Goal: Communication & Community: Share content

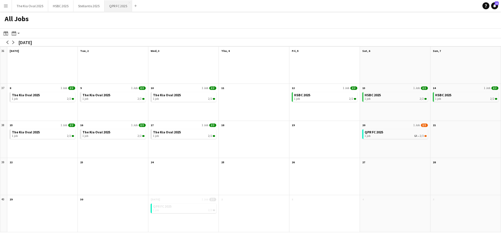
click at [116, 7] on button "QPR FC 2025 Close" at bounding box center [118, 5] width 28 height 11
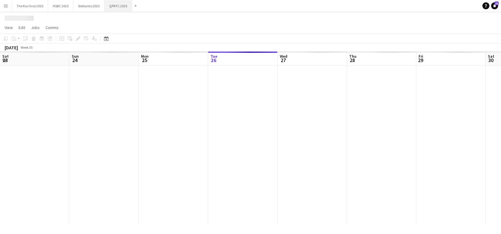
scroll to position [0, 139]
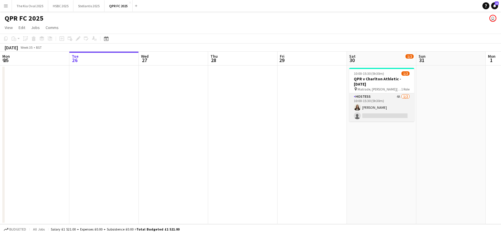
click at [394, 111] on app-card-role "Hostess 4A [DATE] 10:00-15:30 (5h30m) [PERSON_NAME] single-neutral-actions" at bounding box center [381, 107] width 65 height 28
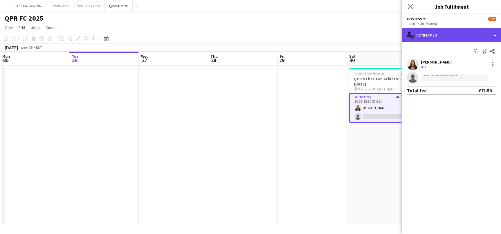
click at [454, 34] on div "single-neutral-actions-check-2 Confirmed" at bounding box center [451, 35] width 99 height 14
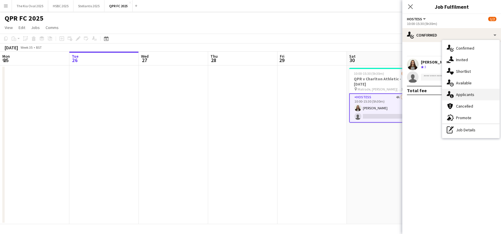
click at [476, 95] on div "single-neutral-actions-information Applicants" at bounding box center [470, 95] width 57 height 12
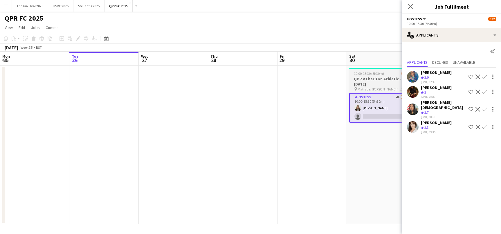
click at [372, 80] on h3 "QPR v Charlton Athletic - [DATE]" at bounding box center [381, 81] width 65 height 10
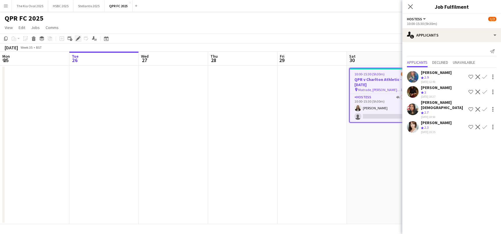
click at [78, 37] on icon at bounding box center [77, 38] width 3 height 3
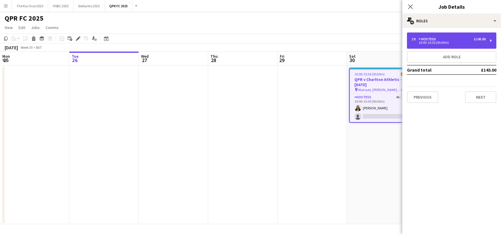
click at [481, 40] on div "£143.00" at bounding box center [480, 39] width 12 height 4
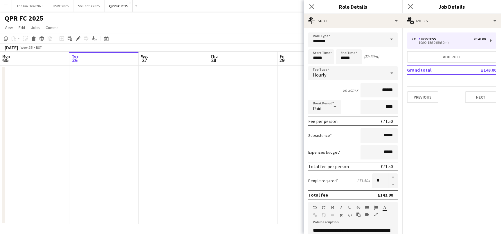
click at [200, 162] on app-date-cell at bounding box center [173, 145] width 69 height 159
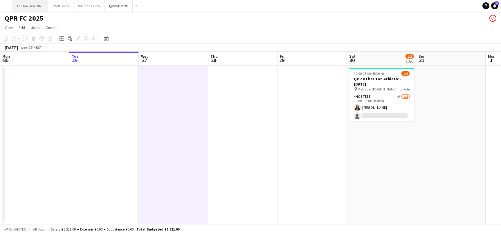
click at [23, 8] on button "The Kia Oval 2025 Close" at bounding box center [30, 5] width 36 height 11
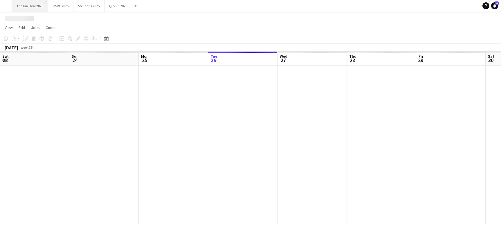
scroll to position [0, 139]
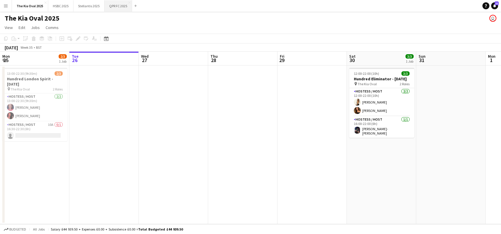
click at [120, 6] on button "QPR FC 2025 Close" at bounding box center [118, 5] width 28 height 11
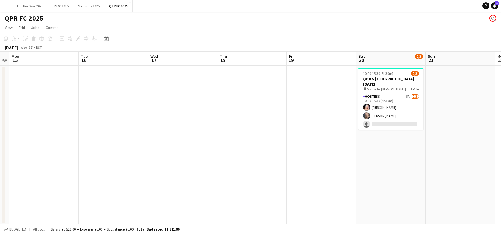
scroll to position [0, 202]
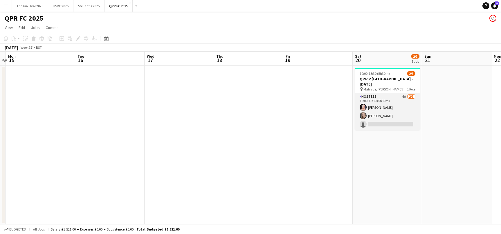
click at [392, 112] on app-card-role "Hostess 6A [DATE] 10:00-15:30 (5h30m) [PERSON_NAME] [PERSON_NAME] Ruszkin singl…" at bounding box center [387, 111] width 65 height 37
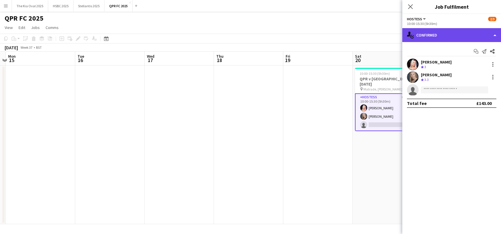
click at [461, 33] on div "single-neutral-actions-check-2 Confirmed" at bounding box center [451, 35] width 99 height 14
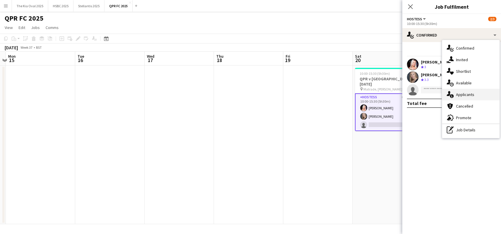
click at [483, 95] on div "single-neutral-actions-information Applicants" at bounding box center [470, 95] width 57 height 12
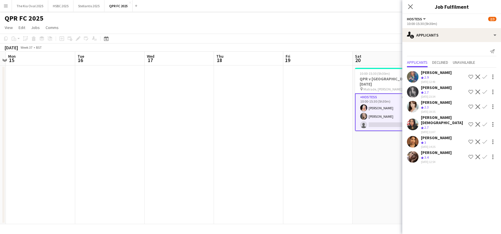
click at [369, 113] on app-card-role "Hostess 6A [DATE] 10:00-15:30 (5h30m) [PERSON_NAME] [PERSON_NAME] Ruszkin singl…" at bounding box center [387, 112] width 65 height 38
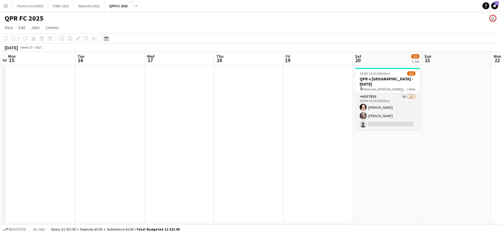
click at [380, 120] on app-card-role "Hostess 6A [DATE] 10:00-15:30 (5h30m) [PERSON_NAME] [PERSON_NAME] Ruszkin singl…" at bounding box center [387, 111] width 65 height 37
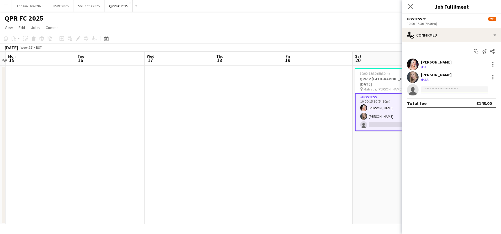
click at [439, 88] on input at bounding box center [454, 89] width 67 height 7
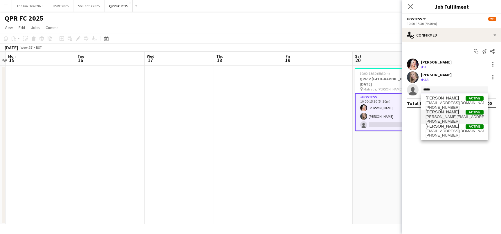
type input "*****"
click at [445, 115] on span "[PERSON_NAME][EMAIL_ADDRESS][DOMAIN_NAME]" at bounding box center [454, 117] width 58 height 5
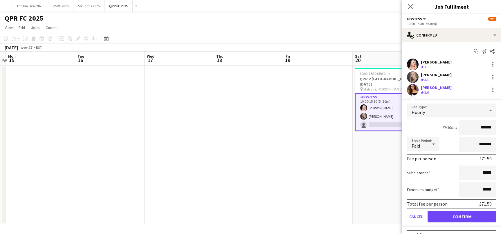
click button "Confirm" at bounding box center [461, 217] width 69 height 12
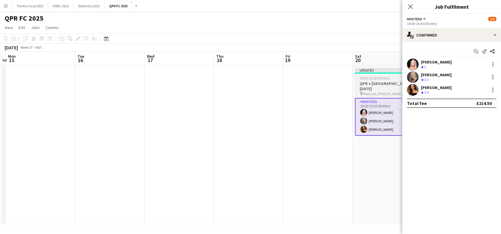
click at [374, 82] on h3 "QPR v [GEOGRAPHIC_DATA] - [DATE]" at bounding box center [387, 86] width 65 height 10
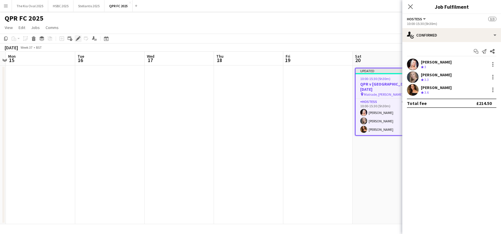
click at [79, 37] on icon "Edit" at bounding box center [78, 38] width 5 height 5
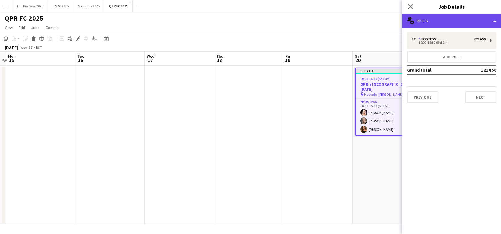
click at [463, 20] on div "multiple-users-add Roles" at bounding box center [451, 21] width 99 height 14
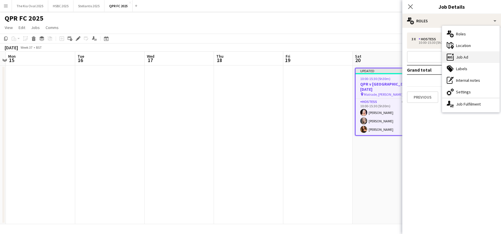
click at [474, 56] on div "ads-window Job Ad" at bounding box center [470, 57] width 57 height 12
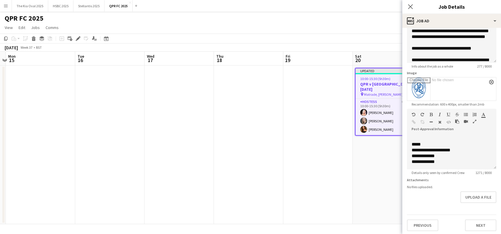
scroll to position [0, 0]
click at [341, 183] on app-date-cell at bounding box center [317, 145] width 69 height 159
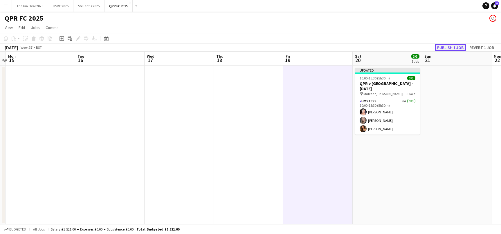
click at [451, 47] on button "Publish 1 job" at bounding box center [450, 48] width 31 height 8
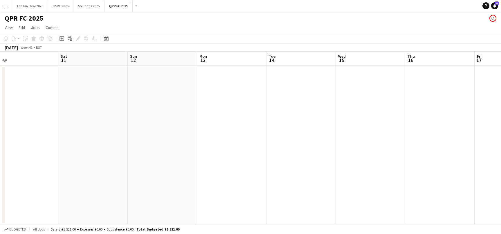
scroll to position [0, 149]
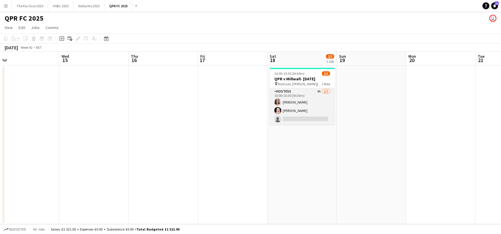
click at [316, 104] on app-card-role "Hostess 4A [DATE] 10:00-15:30 (5h30m) [PERSON_NAME] [PERSON_NAME] single-neutra…" at bounding box center [302, 106] width 65 height 37
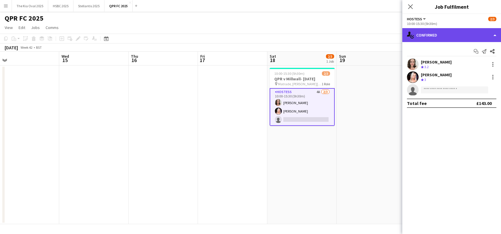
click at [461, 34] on div "single-neutral-actions-check-2 Confirmed" at bounding box center [451, 35] width 99 height 14
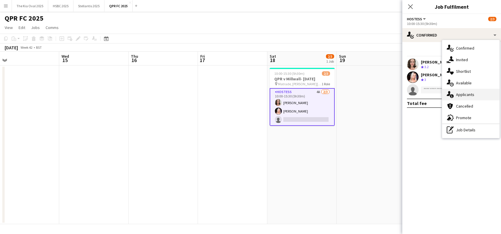
click at [484, 94] on div "single-neutral-actions-information Applicants" at bounding box center [470, 95] width 57 height 12
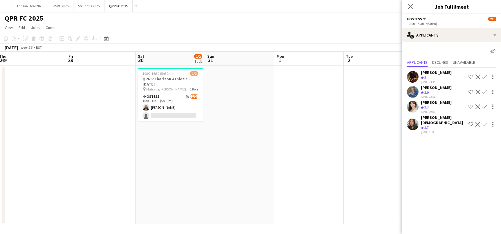
scroll to position [0, 140]
click at [61, 9] on button "HSBC 2025 Close" at bounding box center [60, 5] width 25 height 11
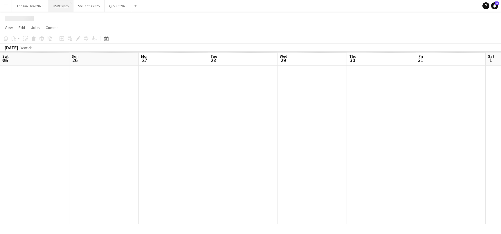
scroll to position [0, 171]
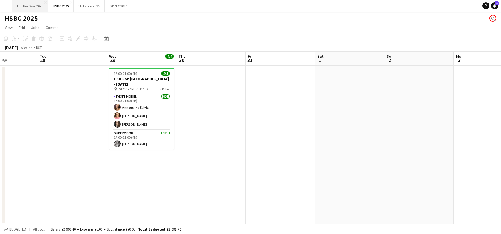
click at [31, 6] on button "The Kia Oval 2025 Close" at bounding box center [30, 5] width 36 height 11
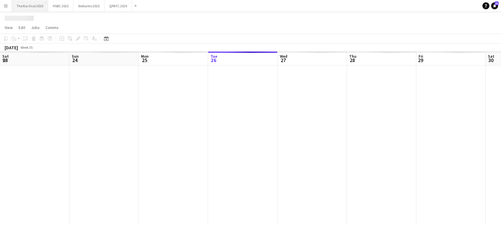
scroll to position [0, 139]
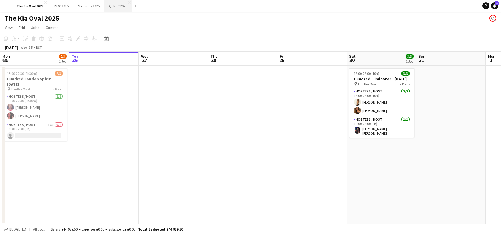
click at [118, 9] on button "QPR FC 2025 Close" at bounding box center [118, 5] width 28 height 11
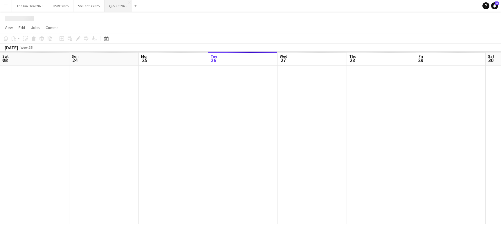
scroll to position [0, 139]
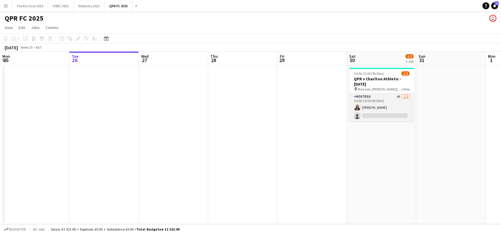
click at [378, 100] on app-card-role "Hostess 4A [DATE] 10:00-15:30 (5h30m) [PERSON_NAME] single-neutral-actions" at bounding box center [381, 107] width 65 height 28
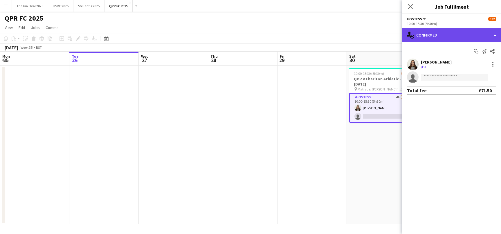
click at [444, 36] on div "single-neutral-actions-check-2 Confirmed" at bounding box center [451, 35] width 99 height 14
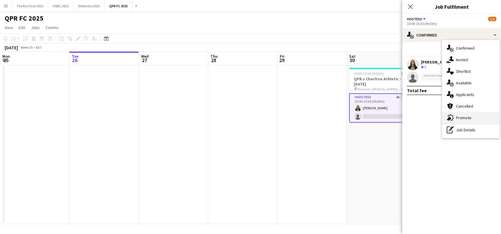
click at [487, 115] on div "advertising-megaphone Promote" at bounding box center [470, 118] width 57 height 12
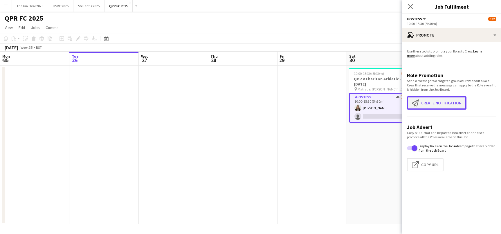
click at [452, 102] on button "Create notification Create notification" at bounding box center [436, 102] width 59 height 13
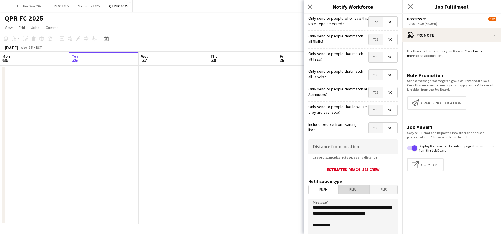
click at [357, 194] on span "Email" at bounding box center [354, 189] width 31 height 9
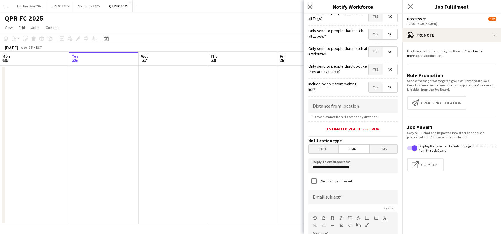
scroll to position [41, 0]
drag, startPoint x: 366, startPoint y: 169, endPoint x: 250, endPoint y: 163, distance: 116.0
click at [251, 163] on body "Menu Boards Boards Boards All jobs Status Workforce Workforce My Workforce Recr…" at bounding box center [250, 117] width 501 height 234
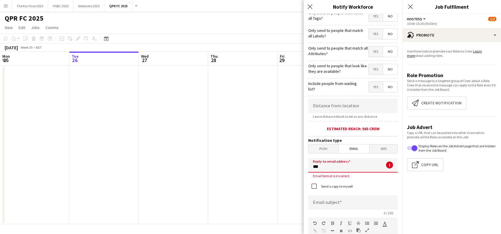
type input "**********"
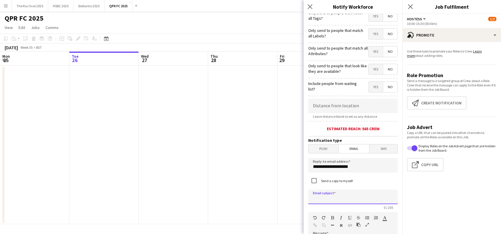
click at [325, 200] on input at bounding box center [352, 197] width 89 height 15
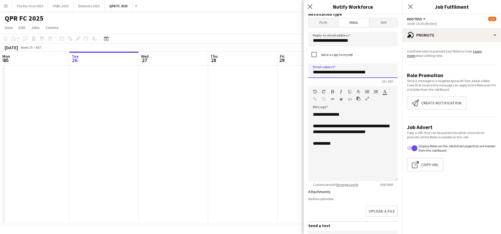
scroll to position [170, 0]
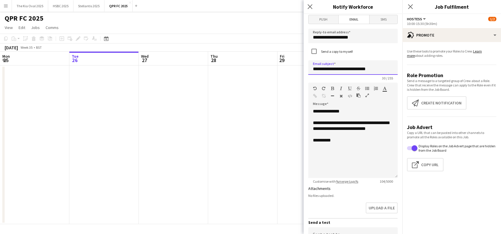
type input "**********"
click at [342, 152] on div "**********" at bounding box center [352, 144] width 89 height 70
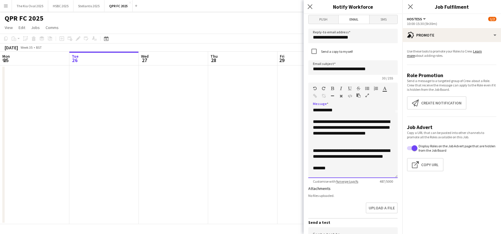
scroll to position [64, 0]
click at [339, 143] on div "**********" at bounding box center [353, 131] width 80 height 23
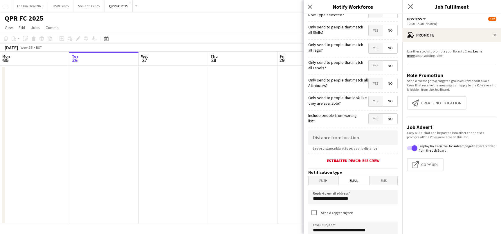
scroll to position [0, 0]
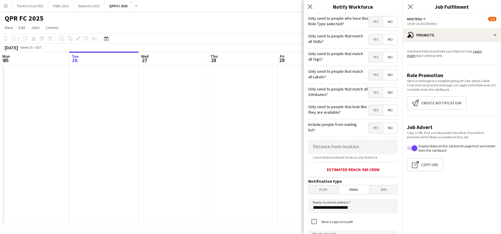
click at [378, 21] on span "Yes" at bounding box center [376, 22] width 14 height 10
click at [378, 110] on span "Yes" at bounding box center [376, 110] width 14 height 10
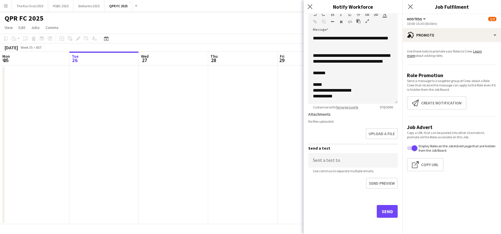
scroll to position [245, 0]
click at [388, 210] on button "Send" at bounding box center [387, 211] width 21 height 13
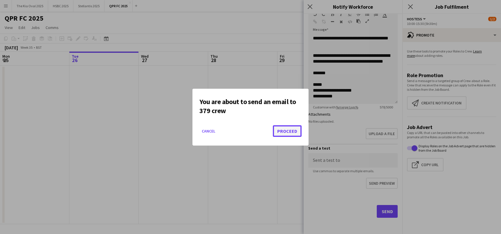
click at [289, 131] on button "Proceed" at bounding box center [287, 131] width 29 height 12
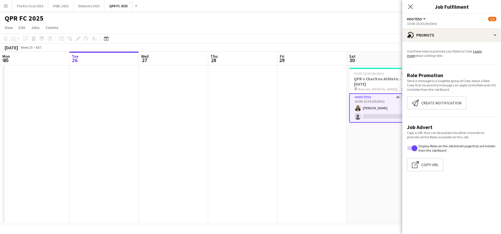
click at [300, 125] on app-date-cell at bounding box center [311, 145] width 69 height 159
